Goal: Transaction & Acquisition: Purchase product/service

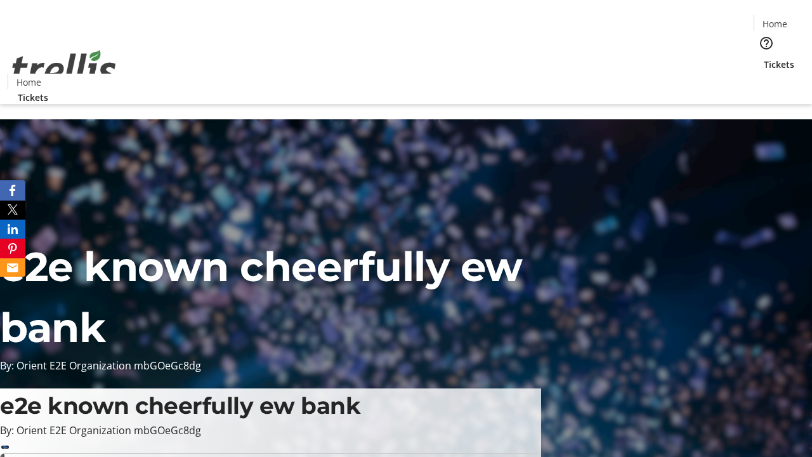
click at [764, 58] on span "Tickets" at bounding box center [779, 64] width 30 height 13
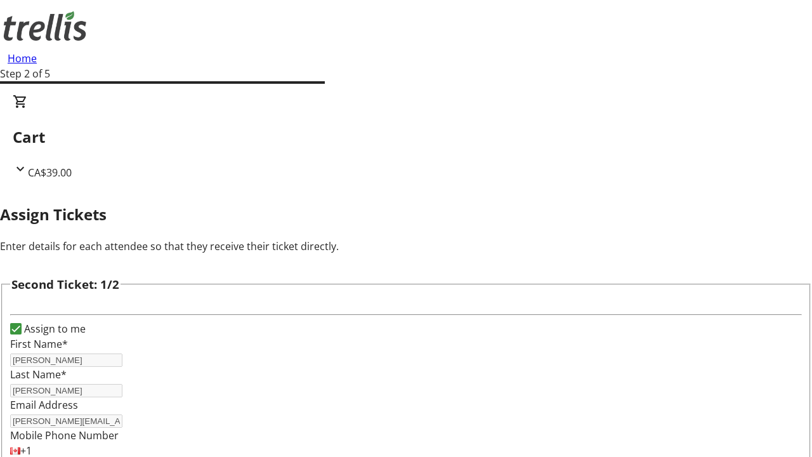
type input "Loyal"
type input "[PERSON_NAME]"
type input "[EMAIL_ADDRESS][DOMAIN_NAME]"
